Goal: Ask a question

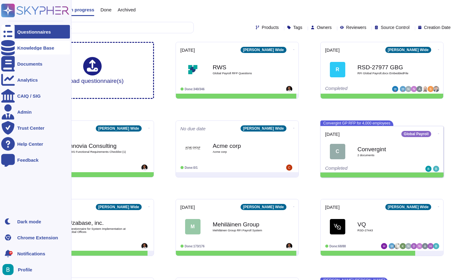
click at [26, 43] on div "Knowledge Base" at bounding box center [35, 48] width 69 height 14
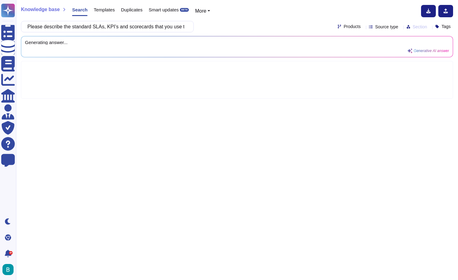
scroll to position [0, 104]
click at [241, 19] on div "Knowledge base Search Templates Duplicates Smart updates BETA More Please descr…" at bounding box center [237, 140] width 442 height 280
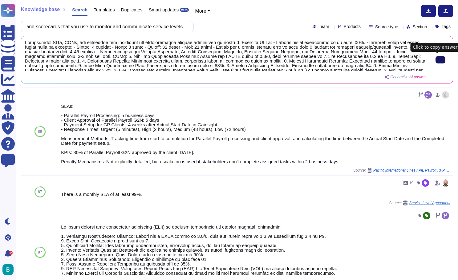
click at [436, 63] on button at bounding box center [441, 59] width 10 height 7
click at [112, 26] on input "Please describe the standard SLAs, KPI’s and scorecards that you use to monitor…" at bounding box center [105, 26] width 163 height 11
paste input "1. Hindrances to scale due to lack of an optimised RFP platform. 2. Potentially…"
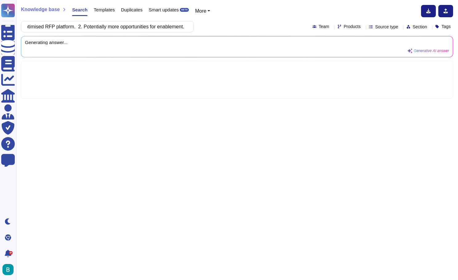
click at [237, 22] on div "1. Hindrances to scale due to lack of an optimised RFP platform. 2. Potentially…" at bounding box center [237, 26] width 432 height 11
type input "1. Hindrances to scale due to lack of an optimised RFP platform. 2. Potentially…"
